Goal: Information Seeking & Learning: Find specific fact

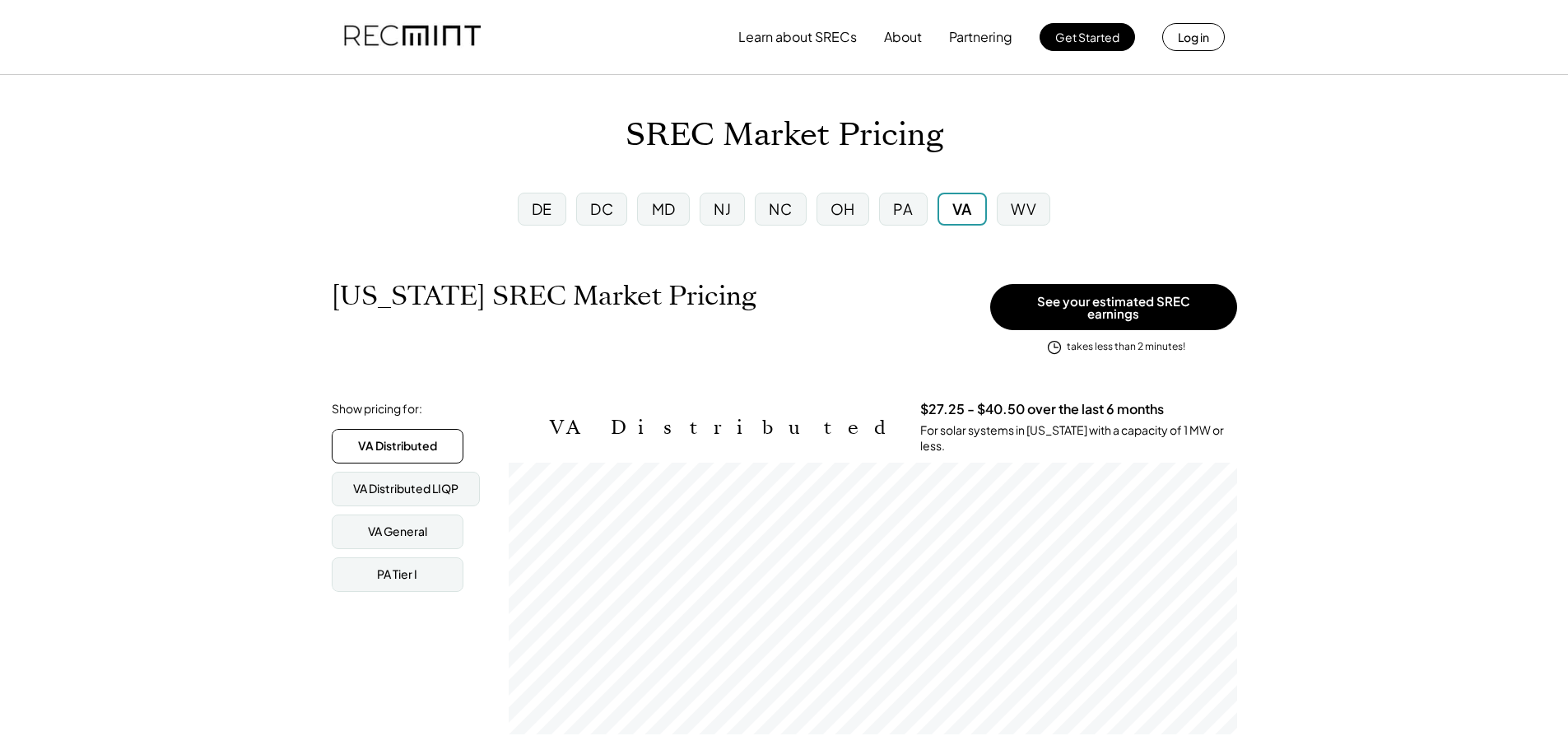
scroll to position [272, 728]
click at [409, 534] on div "VA General" at bounding box center [397, 532] width 131 height 35
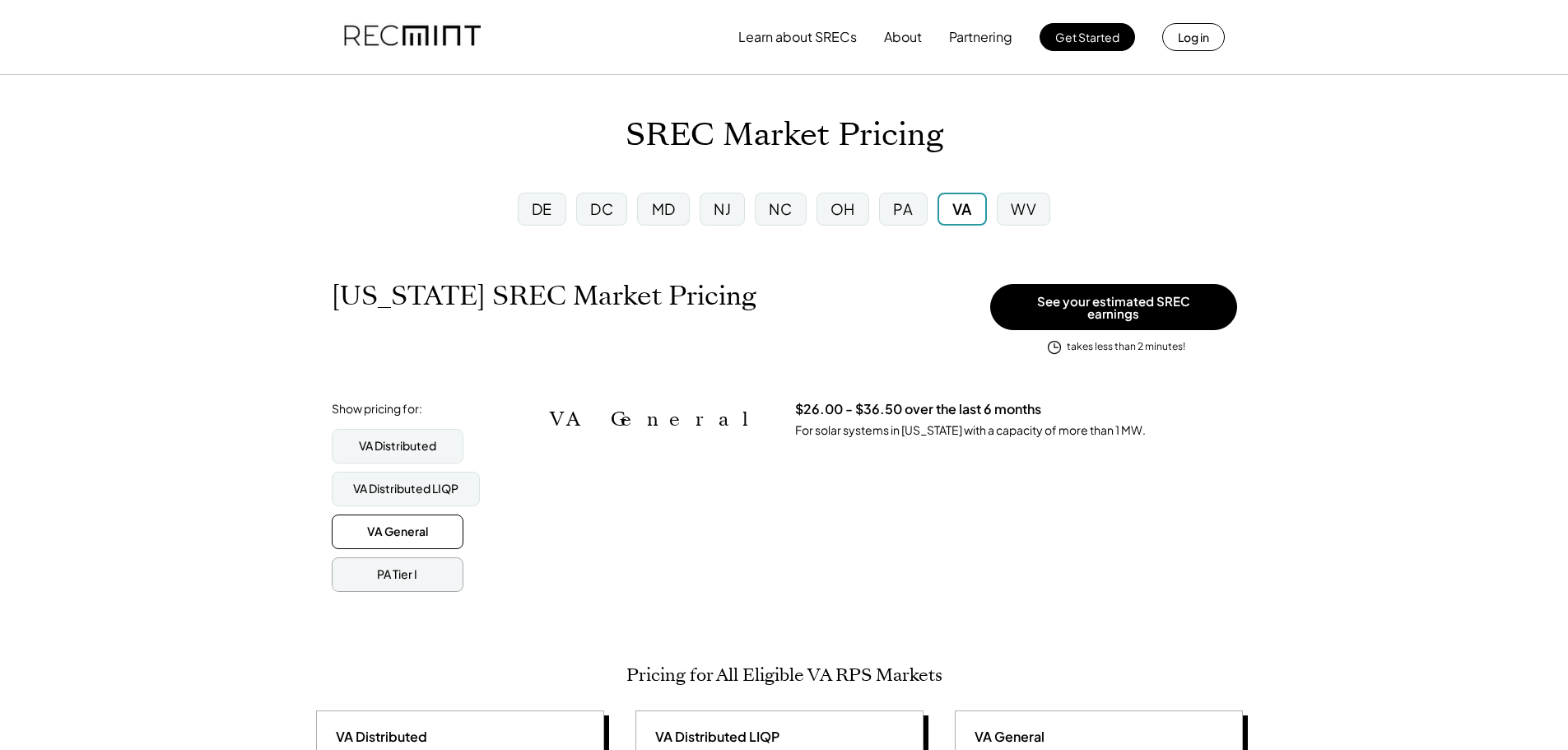
click at [399, 577] on div "PA Tier I" at bounding box center [397, 575] width 131 height 35
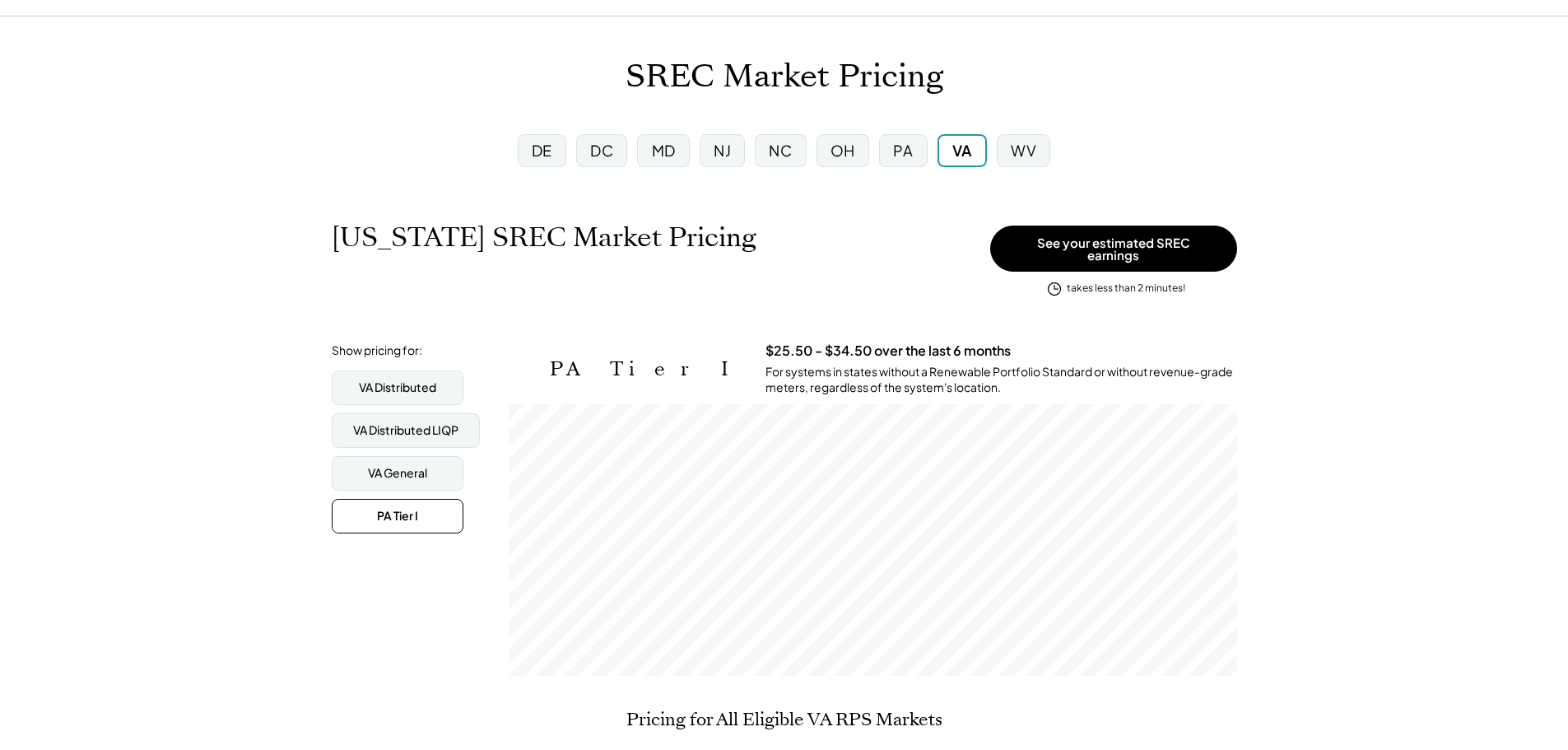
scroll to position [0, 0]
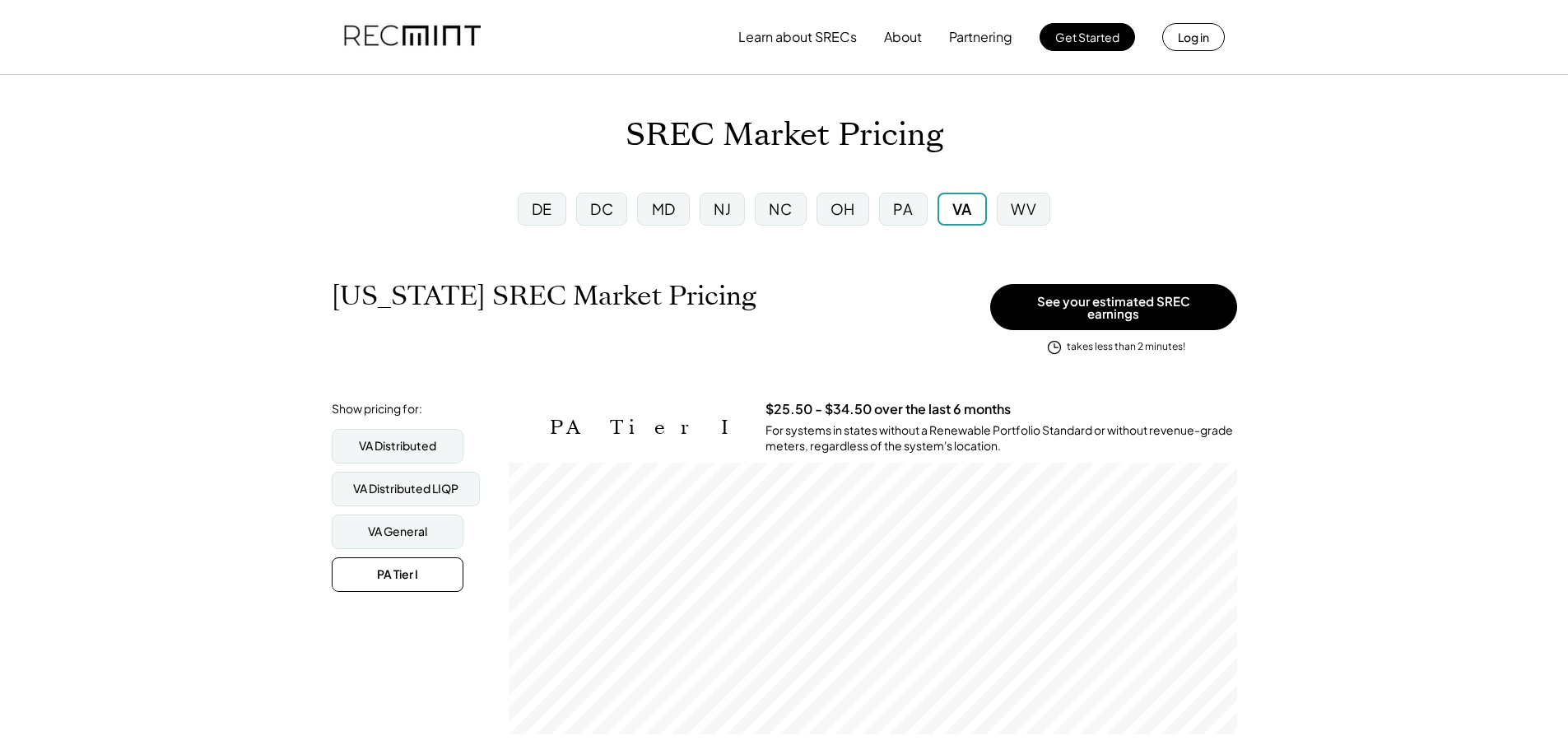
click at [888, 204] on div "PA" at bounding box center [902, 209] width 47 height 33
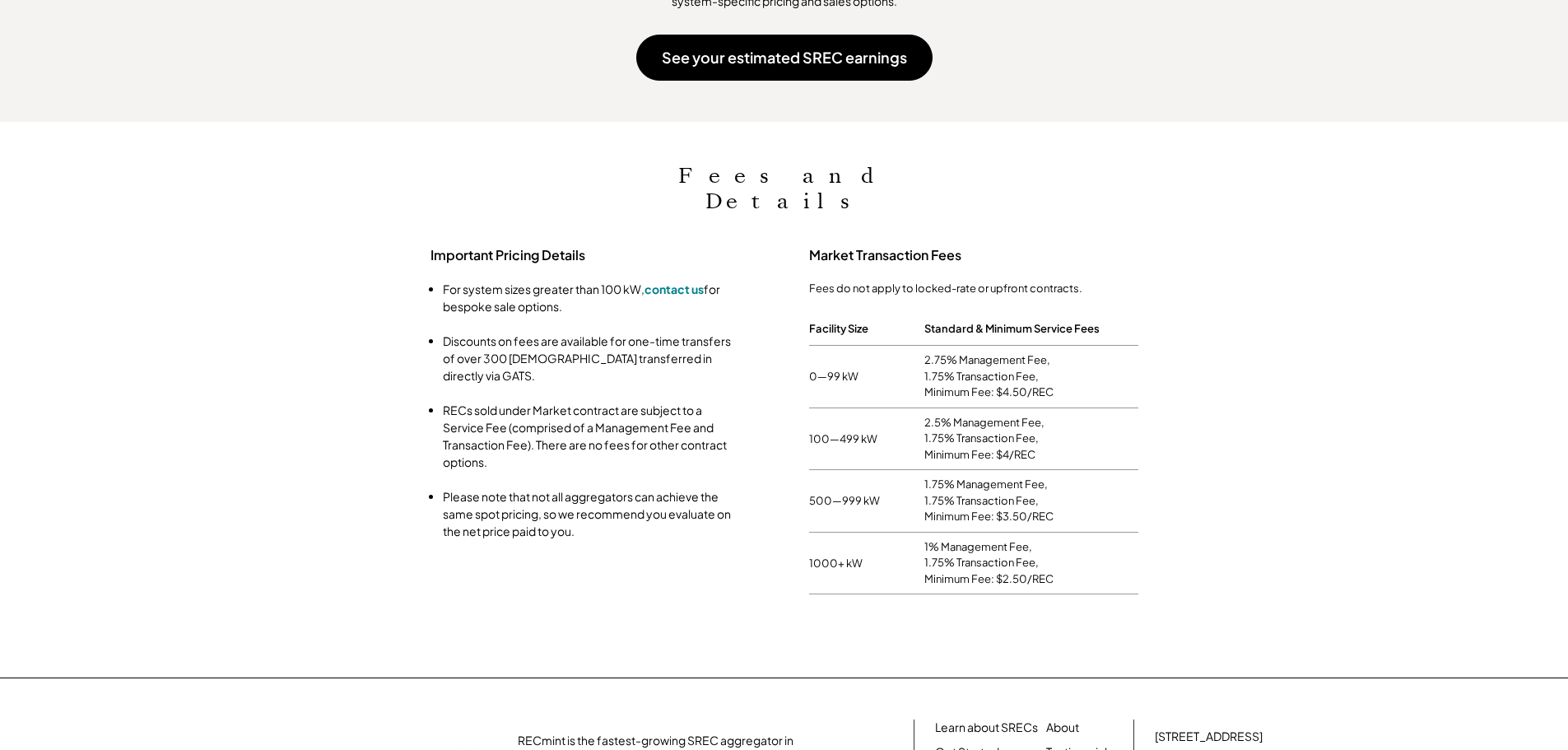
scroll to position [1324, 0]
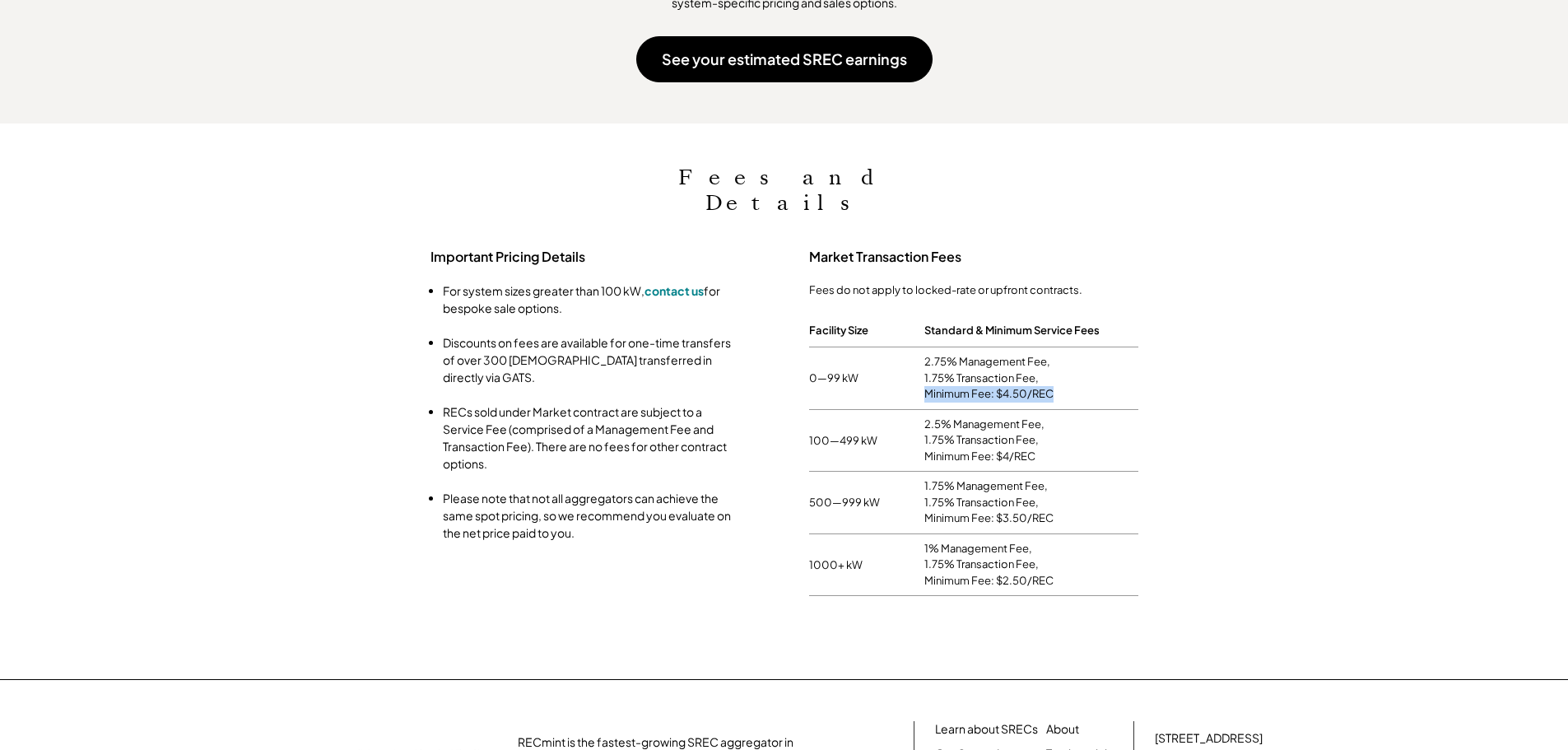
drag, startPoint x: 1067, startPoint y: 357, endPoint x: 912, endPoint y: 371, distance: 155.6
click at [912, 371] on div "0—99 kW 2.75% Management Fee, 1.75% Transaction Fee, Minimum Fee: $4.50/REC" at bounding box center [973, 379] width 329 height 63
click at [1129, 373] on div "2.75% Management Fee, 1.75% Transaction Fee, Minimum Fee: $4.50/REC" at bounding box center [1030, 378] width 214 height 62
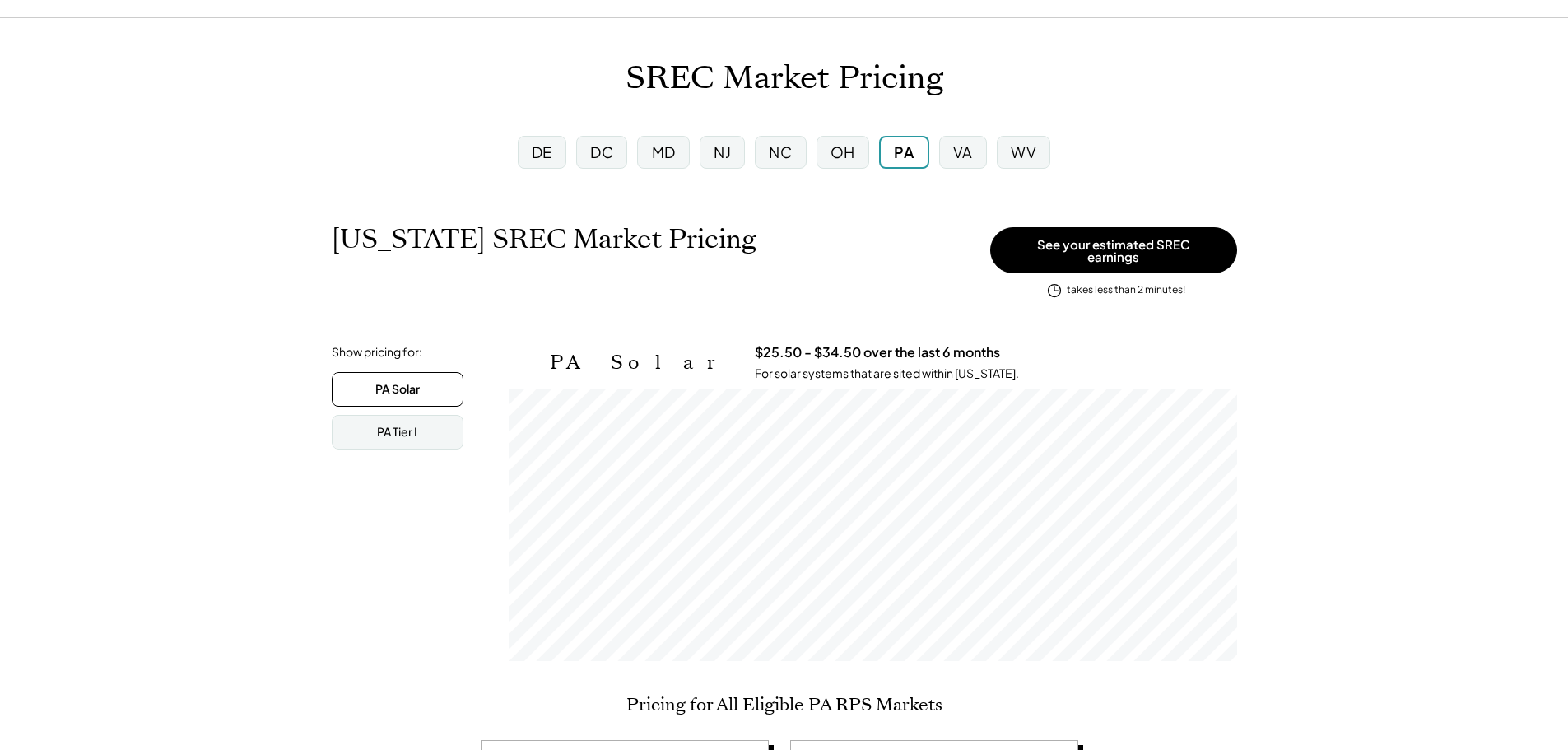
scroll to position [0, 0]
